Goal: Information Seeking & Learning: Learn about a topic

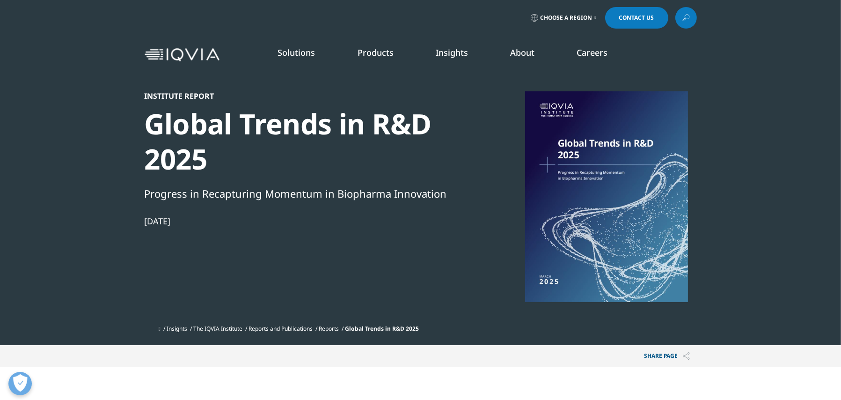
click at [73, 158] on link "DISCOVER INSIGHTS" at bounding box center [127, 160] width 174 height 8
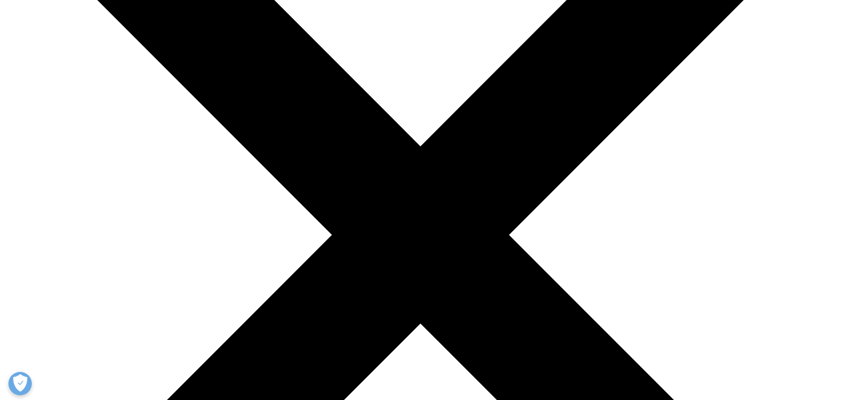
scroll to position [218, 0]
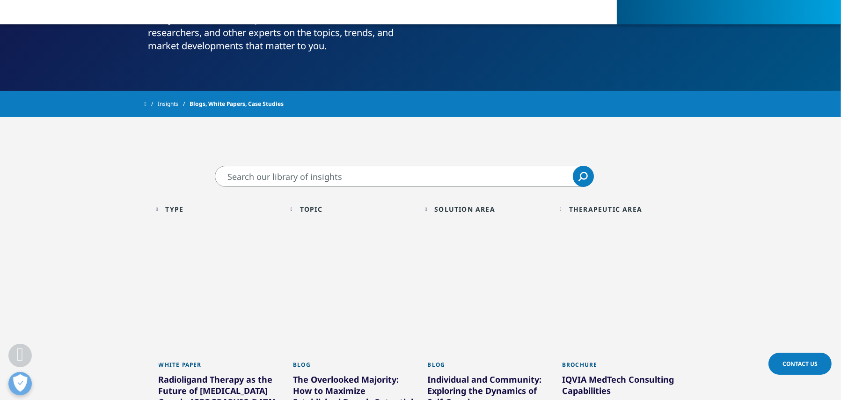
drag, startPoint x: 845, startPoint y: 62, endPoint x: 824, endPoint y: 124, distance: 64.5
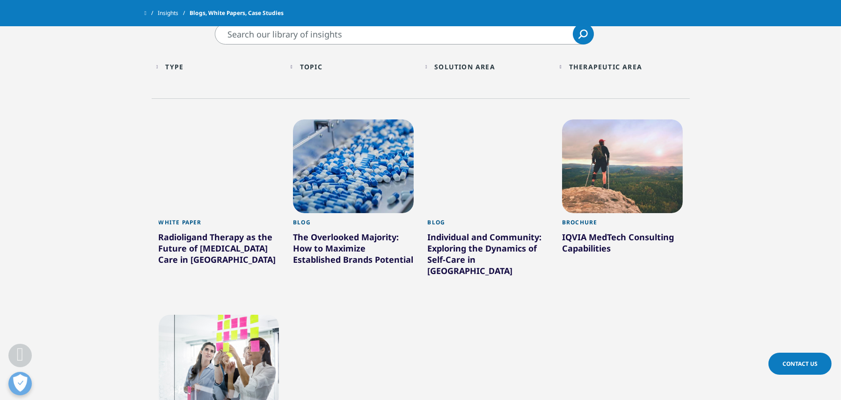
scroll to position [341, 0]
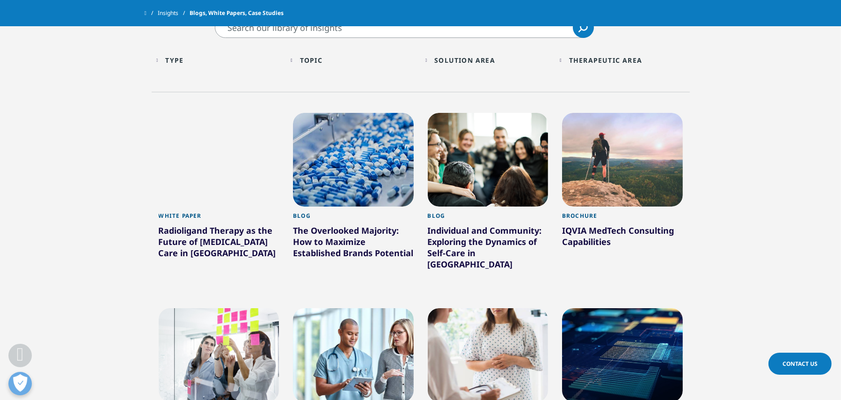
click at [328, 62] on div "Topic Loading" at bounding box center [358, 60] width 116 height 9
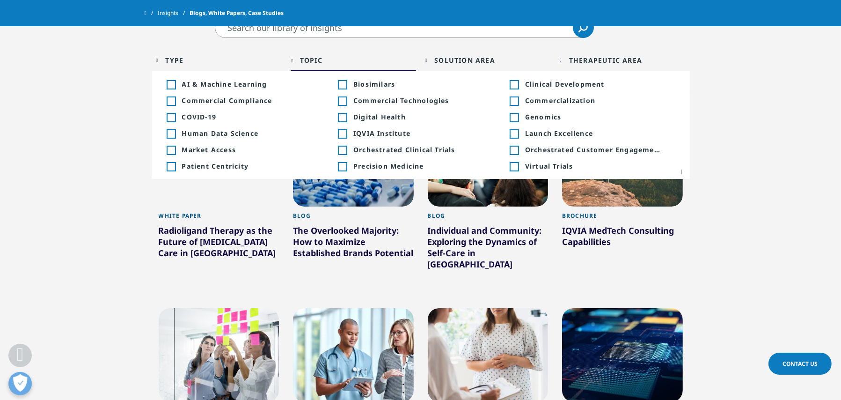
click at [452, 58] on div "Solution Area" at bounding box center [464, 60] width 61 height 9
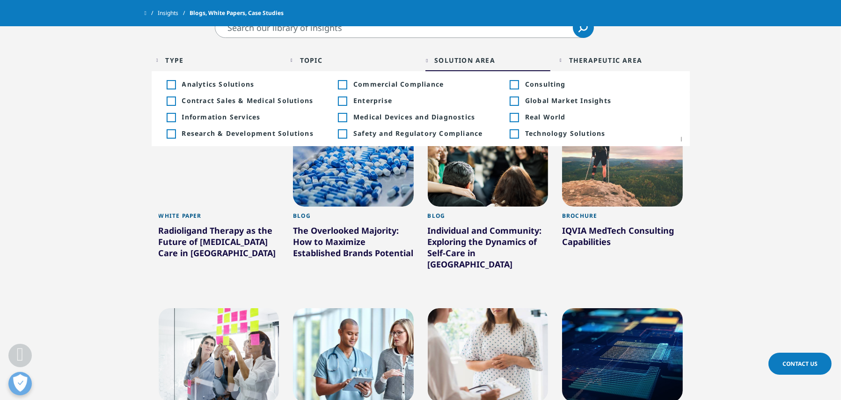
click at [583, 58] on div "Therapeutic Area" at bounding box center [605, 60] width 73 height 9
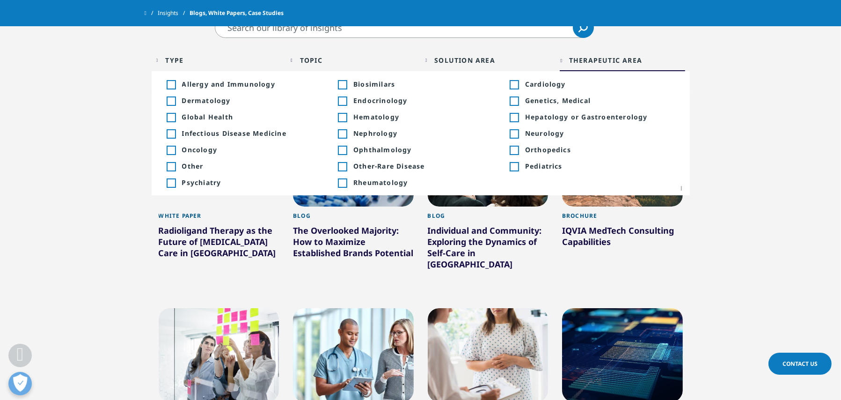
scroll to position [0, 0]
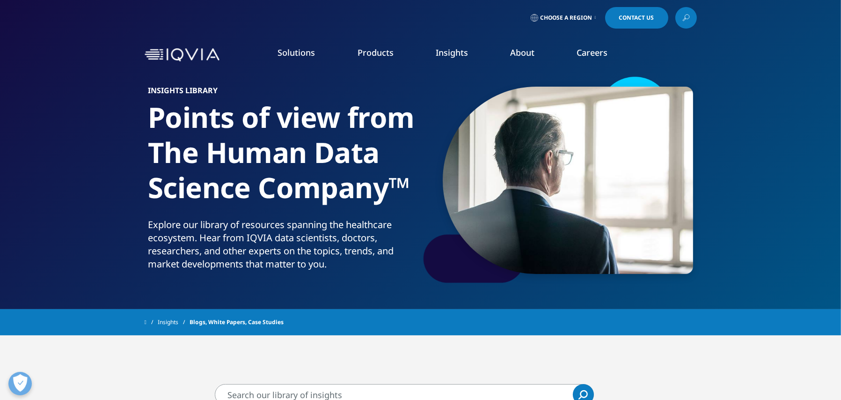
click at [687, 19] on icon at bounding box center [687, 17] width 4 height 4
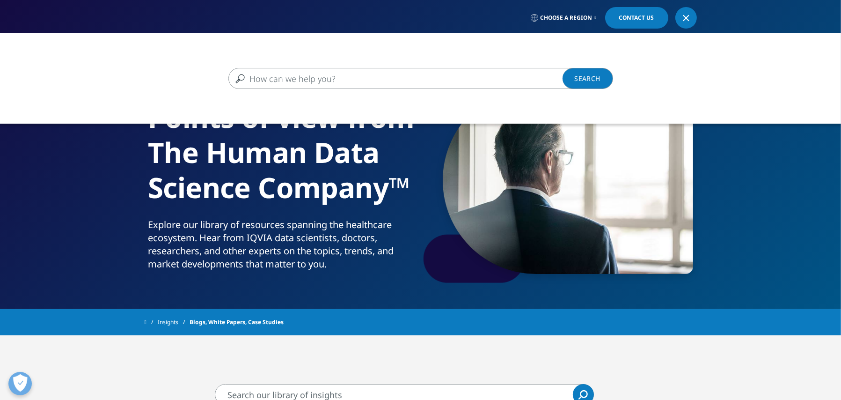
click at [314, 77] on input "Search" at bounding box center [406, 78] width 357 height 21
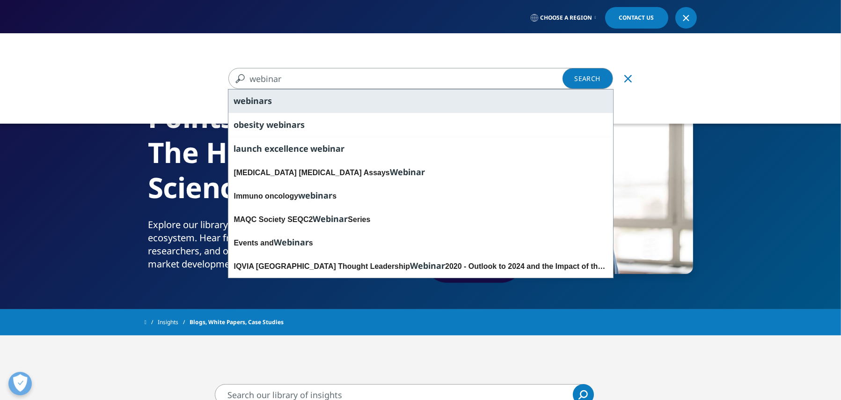
type input "webinar"
click at [285, 97] on div "webinar s" at bounding box center [420, 100] width 385 height 23
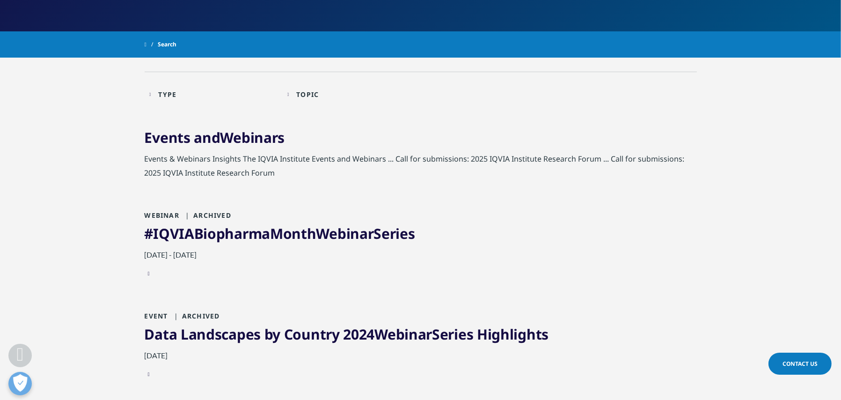
scroll to position [147, 0]
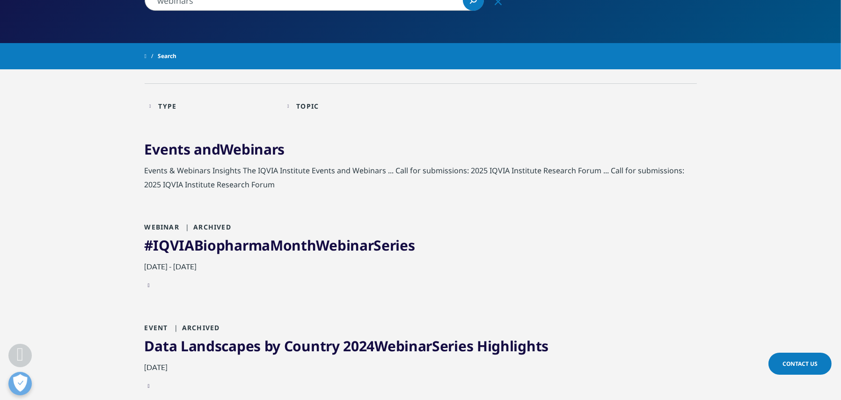
click at [314, 108] on div "Topic" at bounding box center [307, 106] width 22 height 9
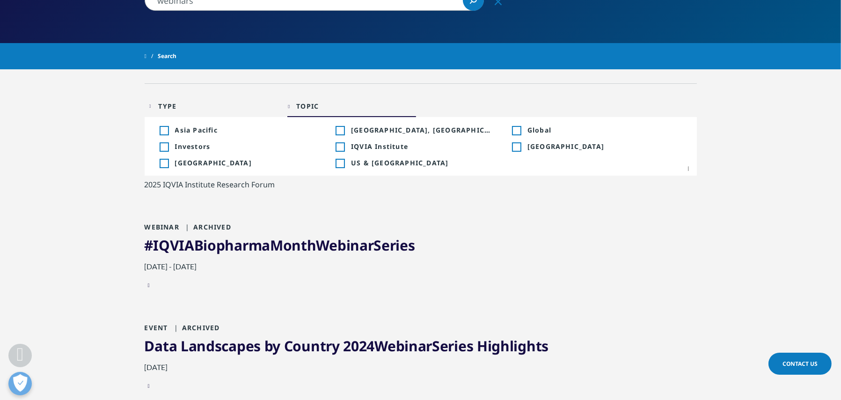
click at [341, 128] on div "Toggle" at bounding box center [340, 130] width 8 height 8
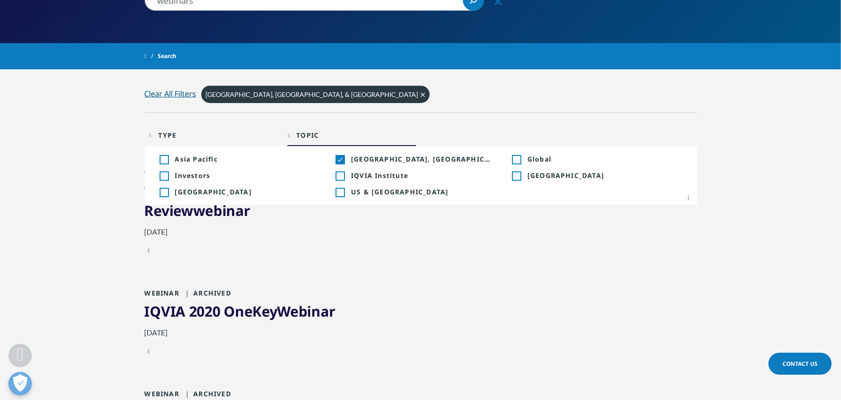
click at [338, 160] on div "Toggle" at bounding box center [340, 159] width 8 height 8
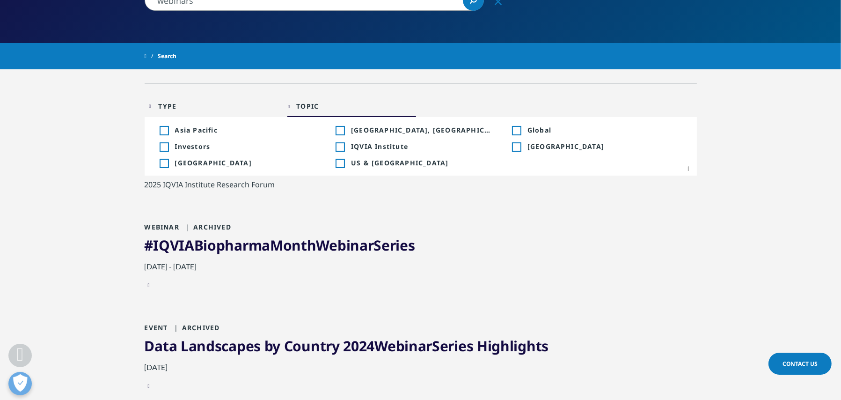
click at [345, 146] on div "Toggle IQVIA Institute 48" at bounding box center [414, 146] width 156 height 9
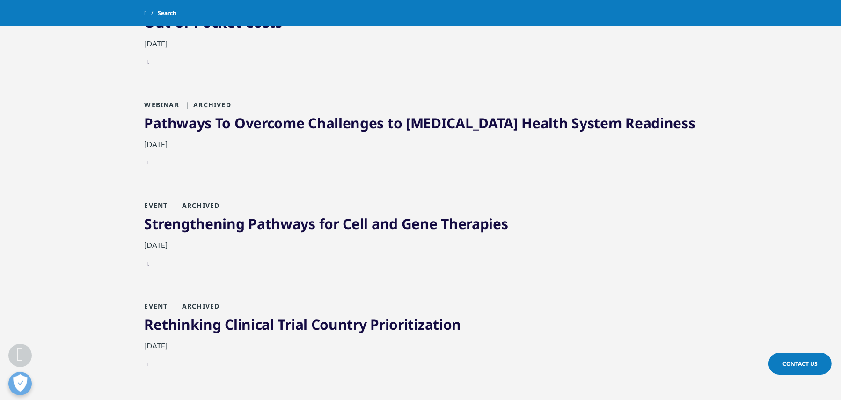
scroll to position [1163, 0]
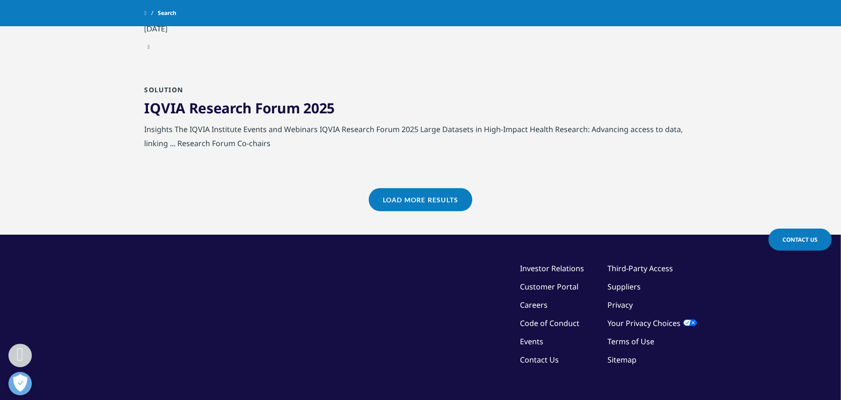
click at [442, 211] on link "Load More Results" at bounding box center [420, 199] width 103 height 23
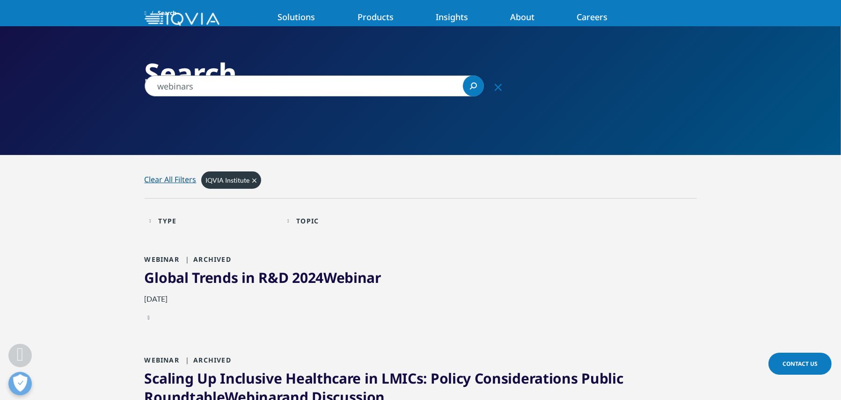
scroll to position [0, 0]
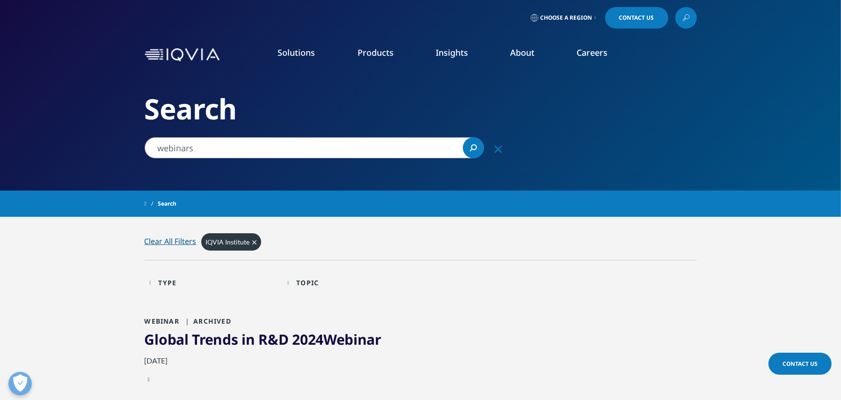
click at [300, 282] on div "Topic Loading Clear Or/And Operator" at bounding box center [351, 282] width 129 height 22
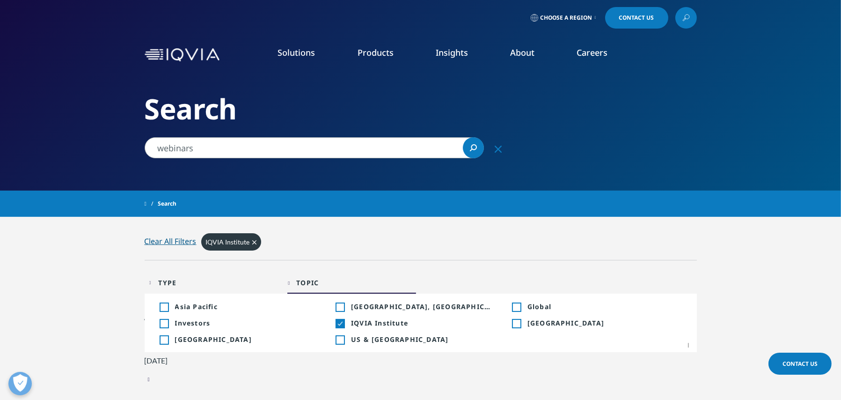
click at [300, 282] on div "Topic Loading Clear Or/And Operator" at bounding box center [351, 282] width 129 height 22
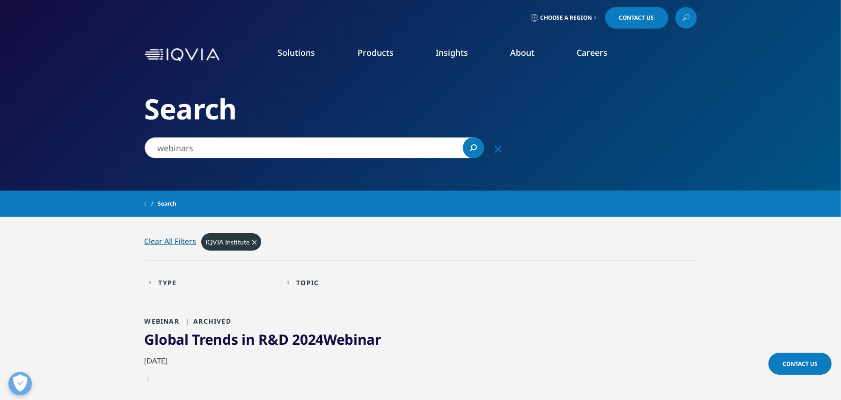
click at [168, 283] on div "Type" at bounding box center [167, 282] width 18 height 9
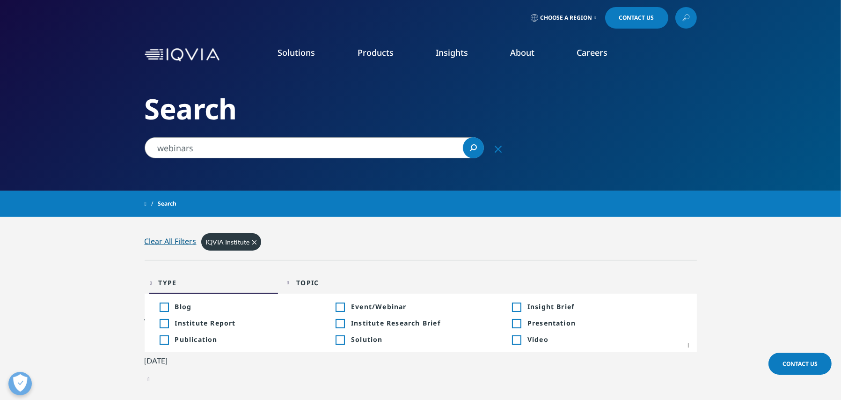
click at [340, 310] on div "Toggle" at bounding box center [340, 307] width 8 height 8
click at [520, 323] on div "Toggle" at bounding box center [516, 323] width 8 height 8
click at [165, 325] on div "Toggle" at bounding box center [164, 323] width 8 height 8
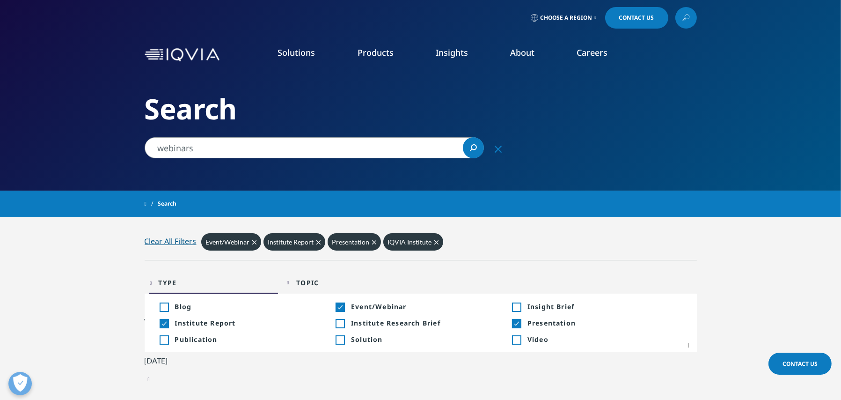
click at [163, 341] on div "Toggle" at bounding box center [164, 340] width 8 height 8
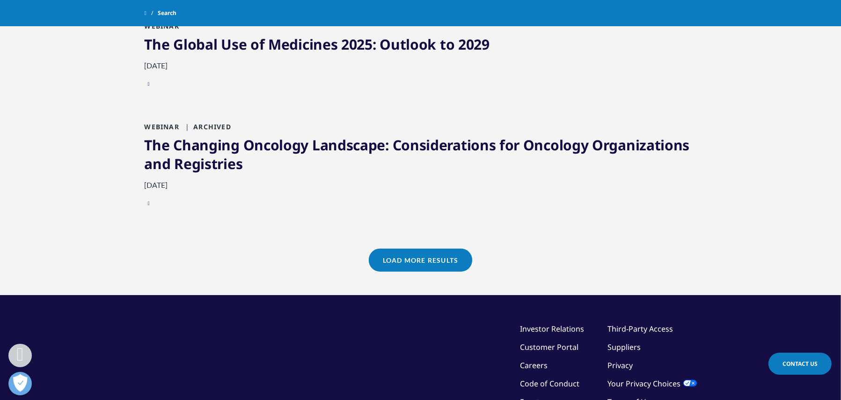
scroll to position [1150, 0]
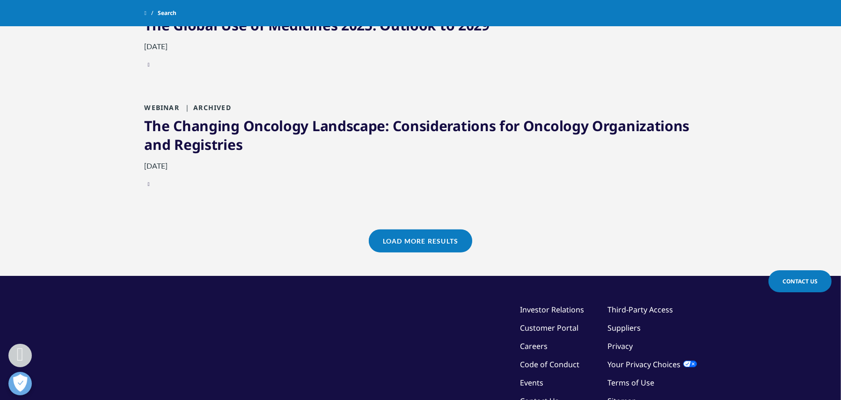
click at [445, 252] on link "Load More Results" at bounding box center [420, 240] width 103 height 23
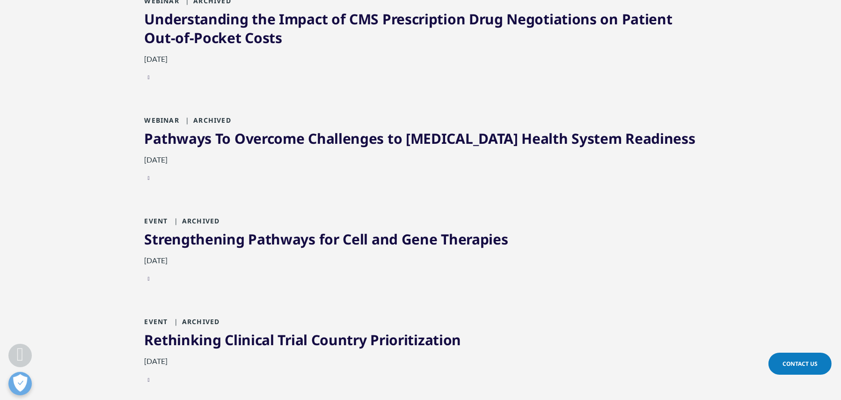
scroll to position [0, 0]
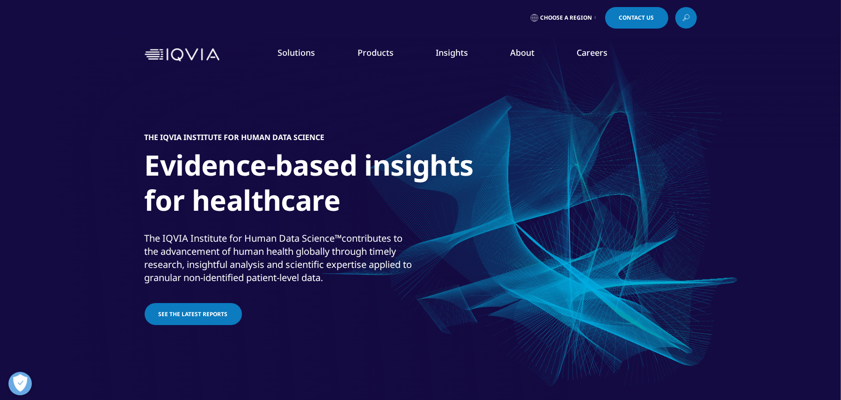
click at [588, 19] on span "Choose a Region" at bounding box center [566, 17] width 52 height 7
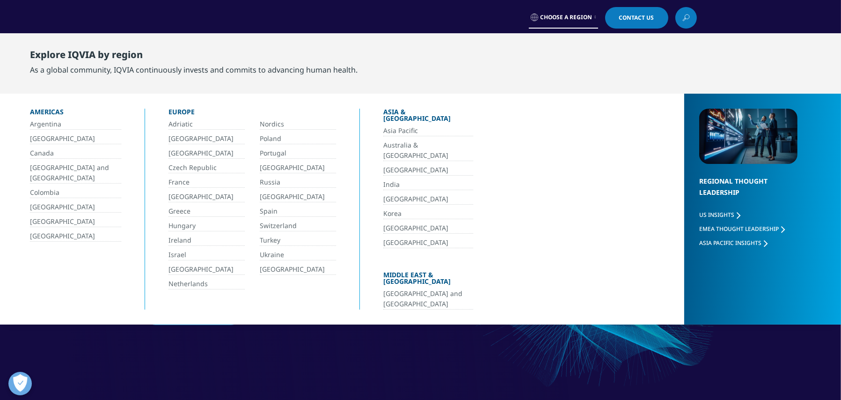
click at [588, 19] on span "Choose a Region" at bounding box center [566, 17] width 52 height 7
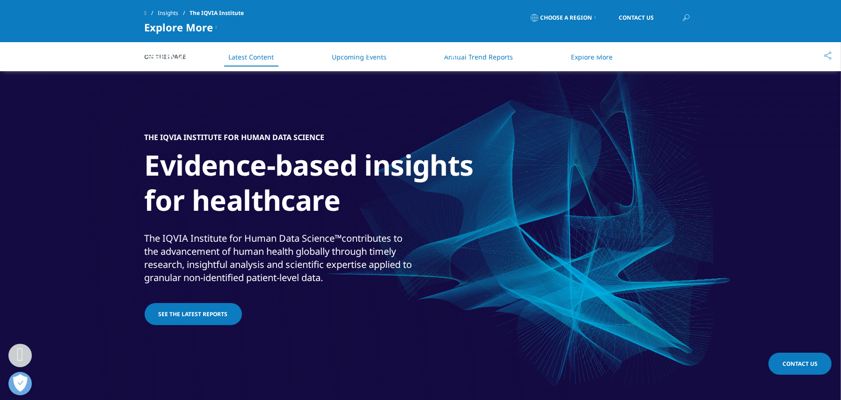
scroll to position [873, 0]
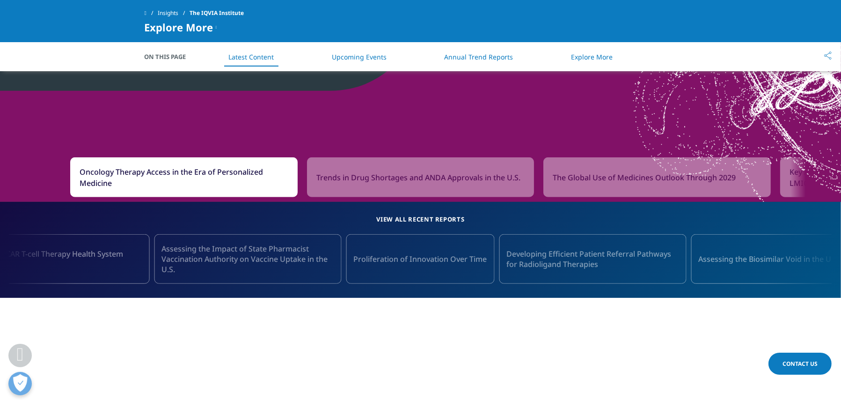
click at [179, 264] on span "Assessing the Impact of State Pharmacist Vaccination Authority on Vaccine Uptak…" at bounding box center [247, 258] width 172 height 31
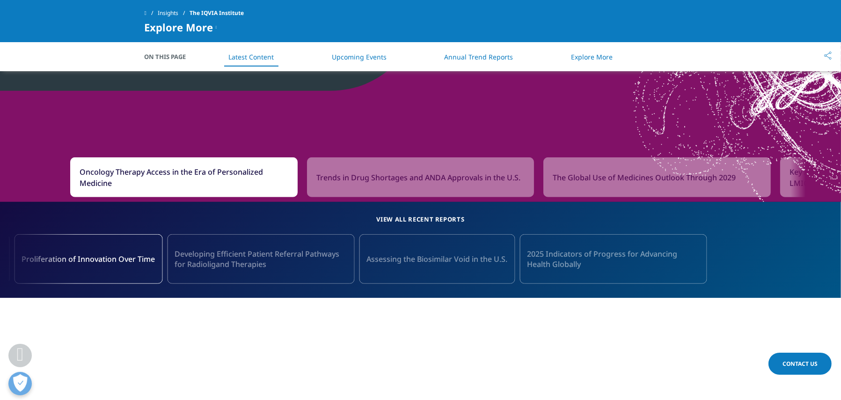
click at [278, 263] on span "Developing Efficient Patient Referral Pathways for Radioligand Therapies" at bounding box center [261, 258] width 172 height 21
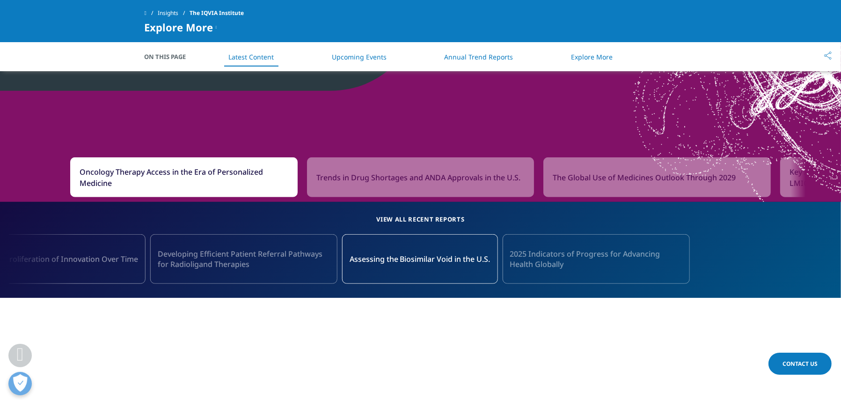
click at [586, 257] on span "2025 Indicators of Progress for Advancing Health Globally" at bounding box center [596, 258] width 172 height 21
click at [546, 255] on span "2025 Indicators of Progress for Advancing Health Globally" at bounding box center [596, 258] width 172 height 21
